Goal: Complete application form

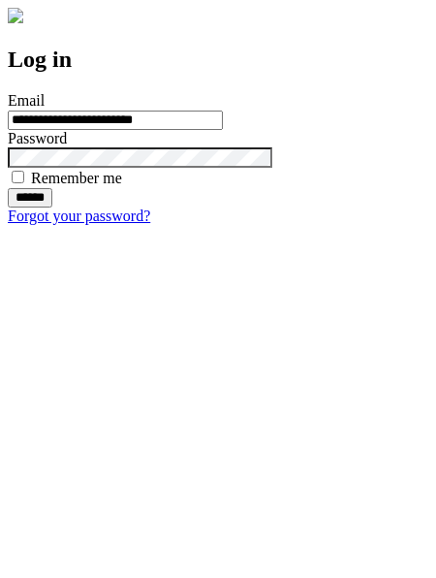
type input "**********"
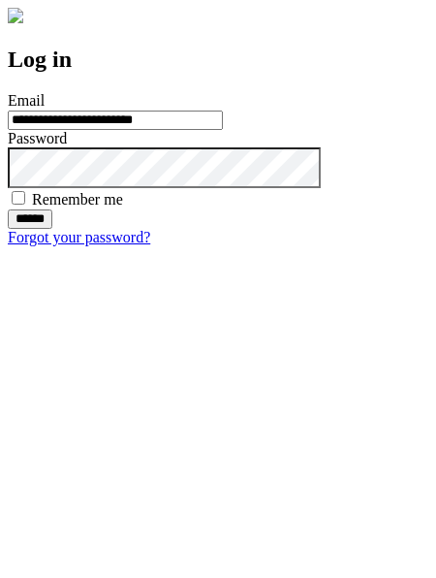
click at [52, 229] on input "******" at bounding box center [30, 218] width 45 height 19
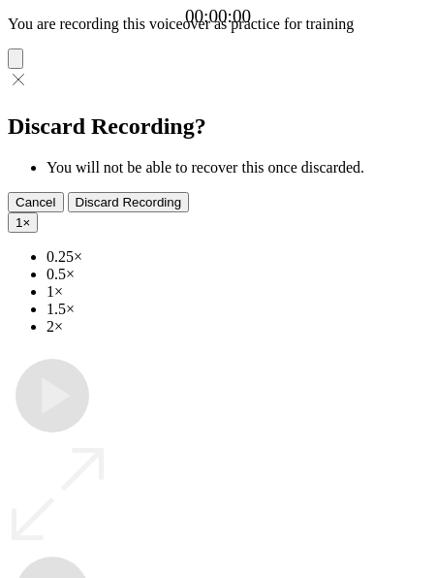
type input "**********"
